Goal: Task Accomplishment & Management: Complete application form

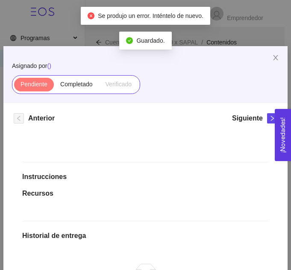
scroll to position [1401, 0]
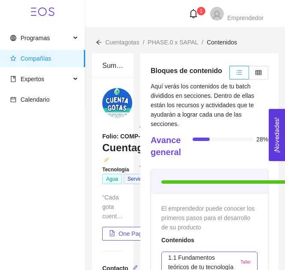
click at [115, 95] on img at bounding box center [117, 103] width 30 height 30
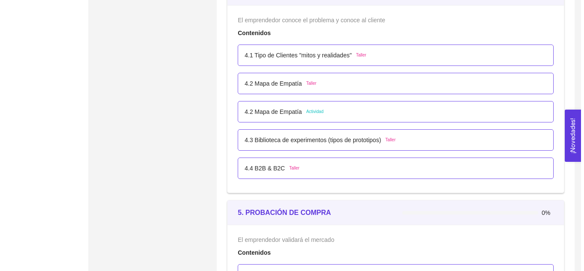
scroll to position [1411, 0]
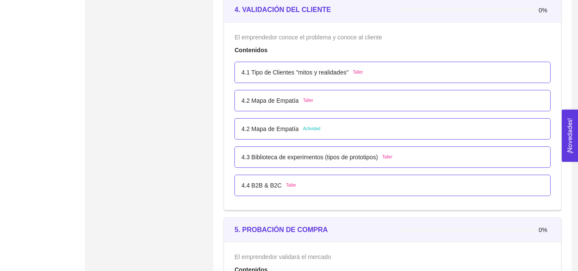
click at [291, 100] on div "4.2 Mapa de Empatía Taller" at bounding box center [392, 100] width 302 height 9
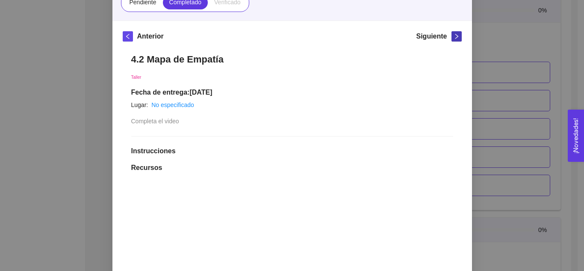
click at [291, 40] on button "button" at bounding box center [457, 36] width 10 height 10
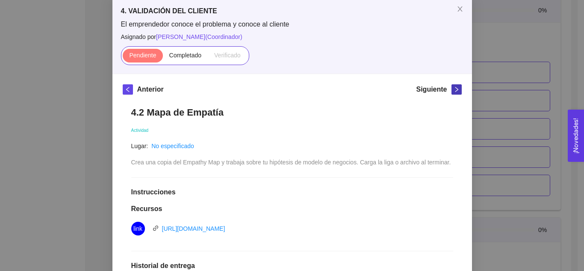
scroll to position [45, 0]
click at [182, 57] on span "Completado" at bounding box center [185, 55] width 33 height 7
click at [163, 58] on input "Completado" at bounding box center [163, 58] width 0 height 0
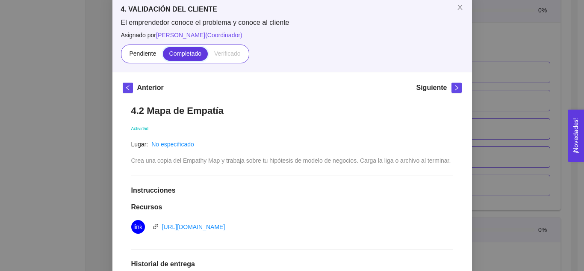
scroll to position [41, 0]
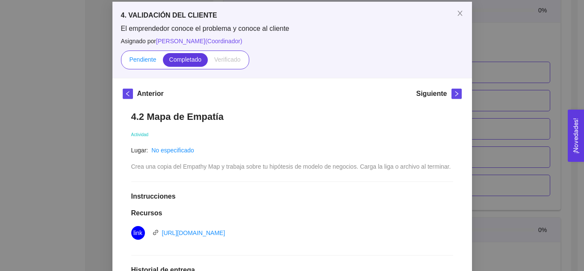
click at [139, 63] on span "Pendiente" at bounding box center [142, 59] width 27 height 7
click at [123, 62] on input "Pendiente" at bounding box center [123, 62] width 0 height 0
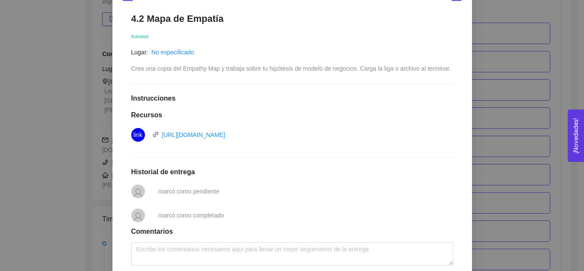
scroll to position [139, 0]
click at [225, 134] on link "https://docs.google.com/drawings/d/13rGGSx9-nk0N2x49ki6gRymoDNZd6jK0px6zzgEQ1JI…" at bounding box center [193, 135] width 63 height 7
